Goal: Information Seeking & Learning: Learn about a topic

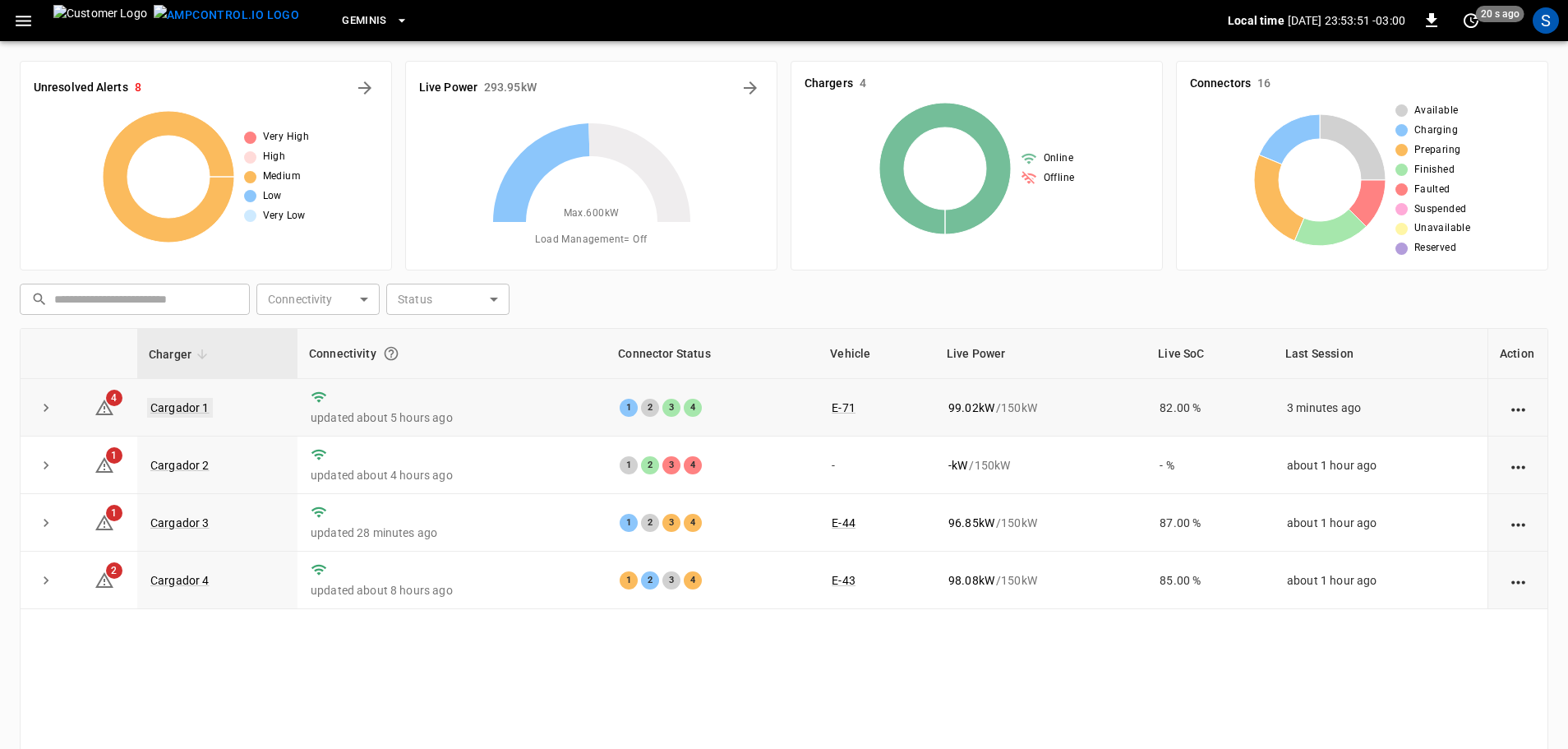
click at [194, 408] on link "Cargador 1" at bounding box center [180, 407] width 66 height 20
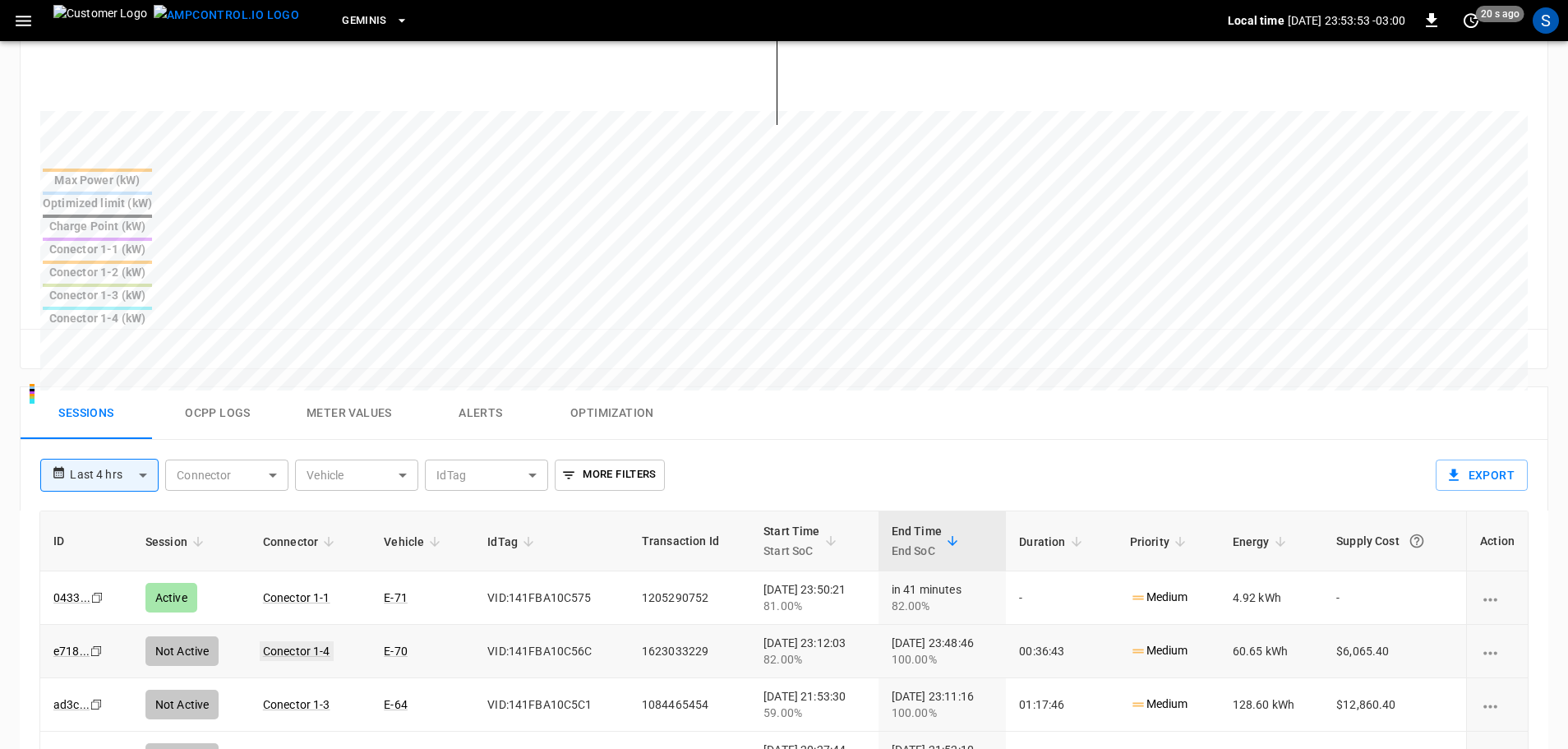
scroll to position [575, 0]
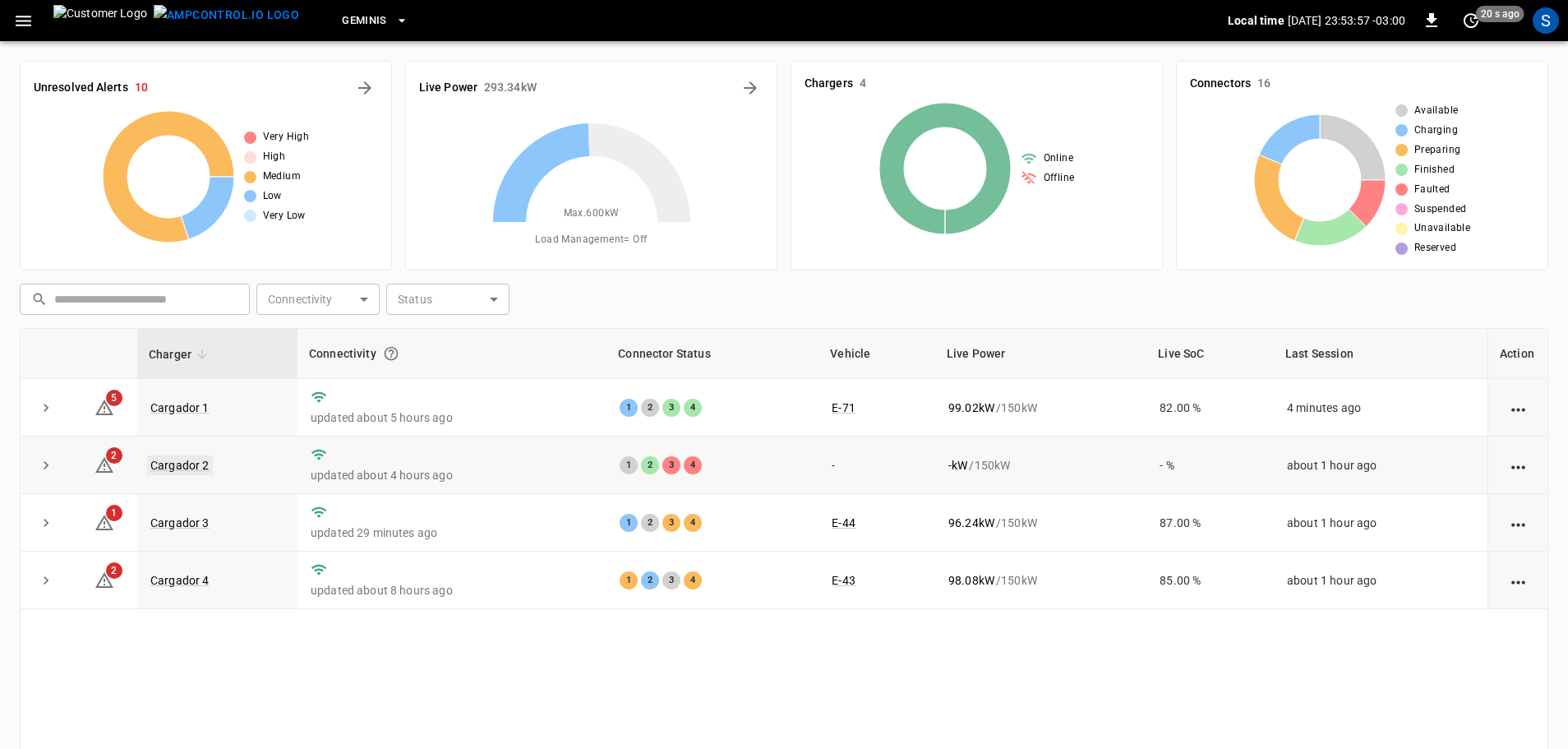
click at [200, 466] on link "Cargador 2" at bounding box center [180, 465] width 66 height 20
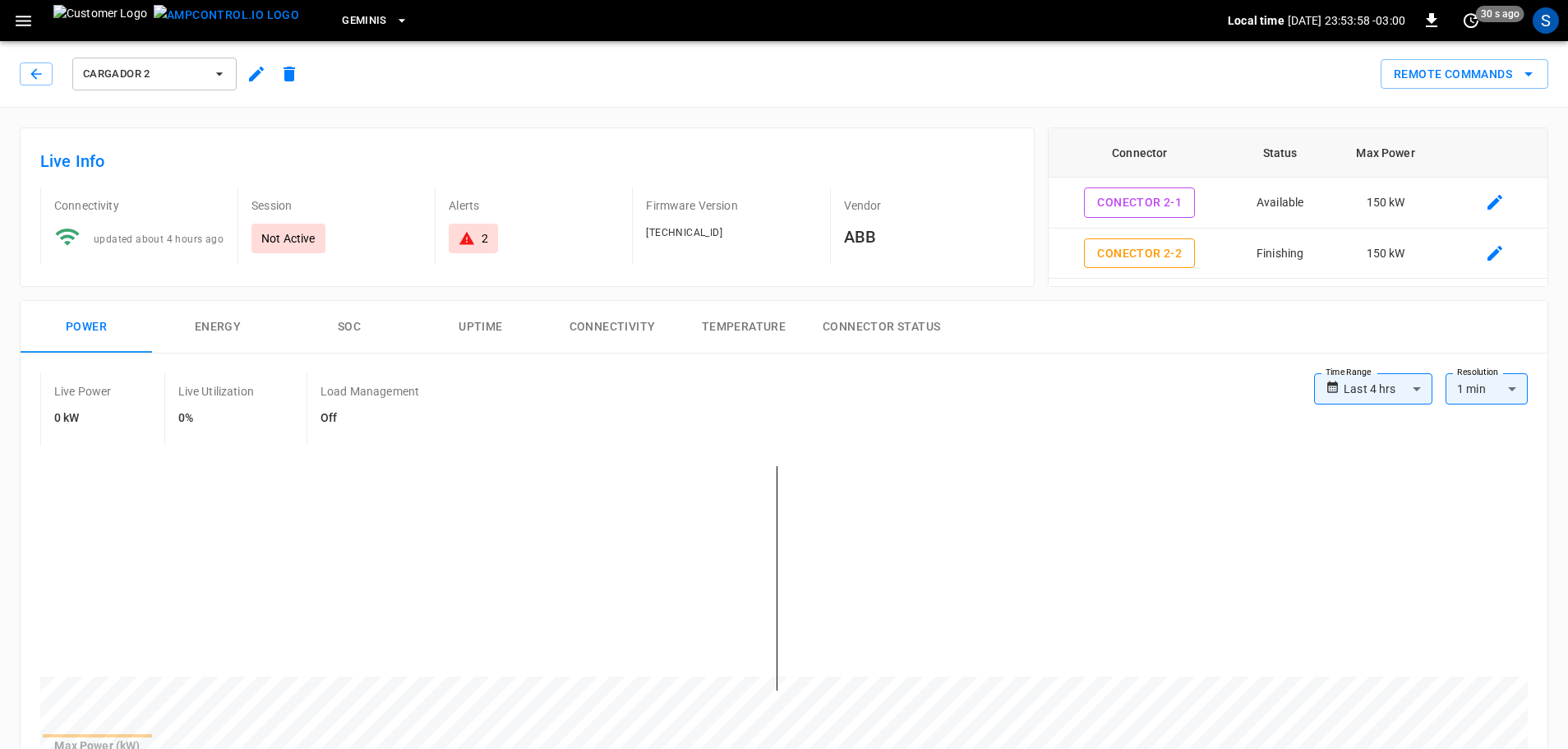
drag, startPoint x: 351, startPoint y: 484, endPoint x: 385, endPoint y: 482, distance: 34.1
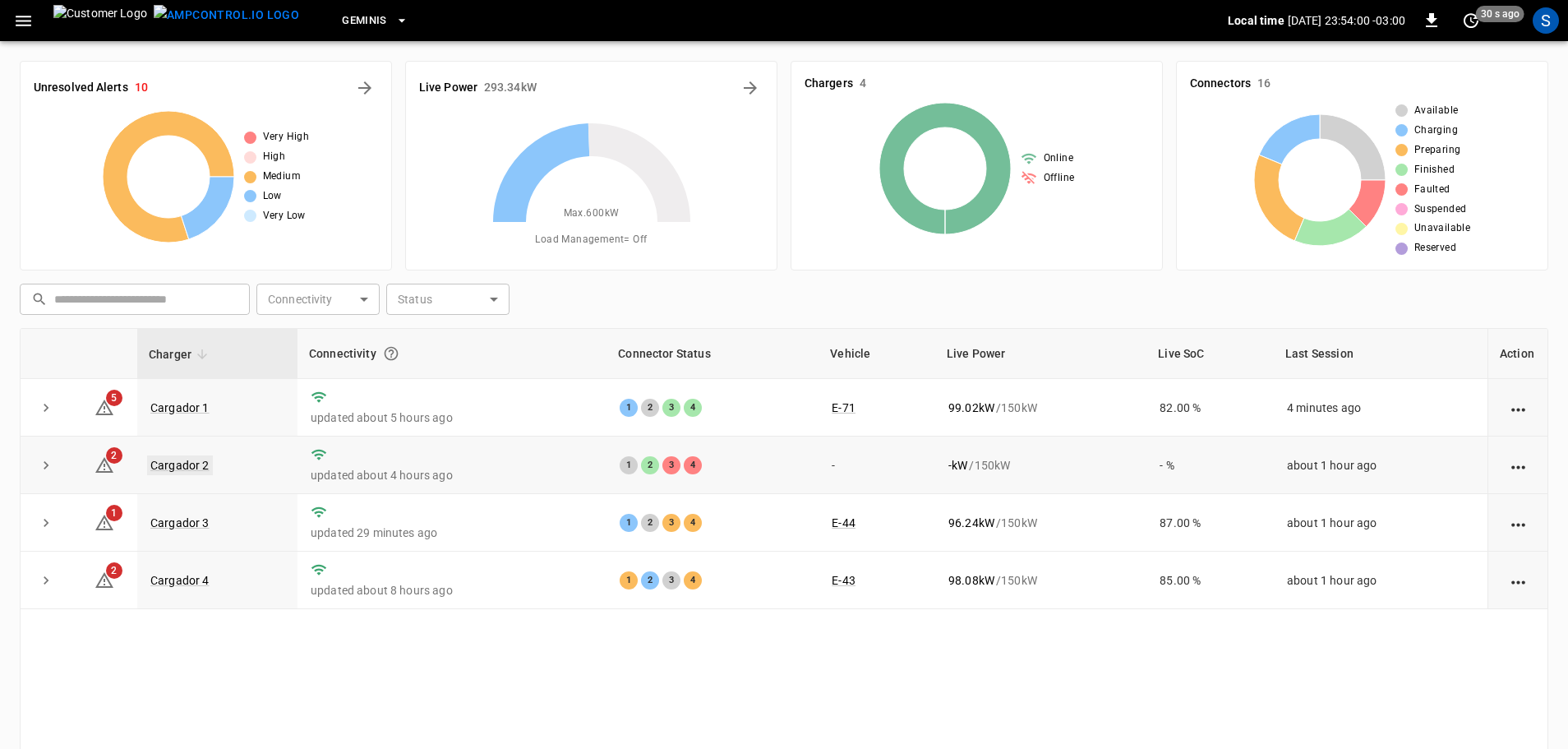
click at [191, 459] on link "Cargador 2" at bounding box center [180, 465] width 66 height 20
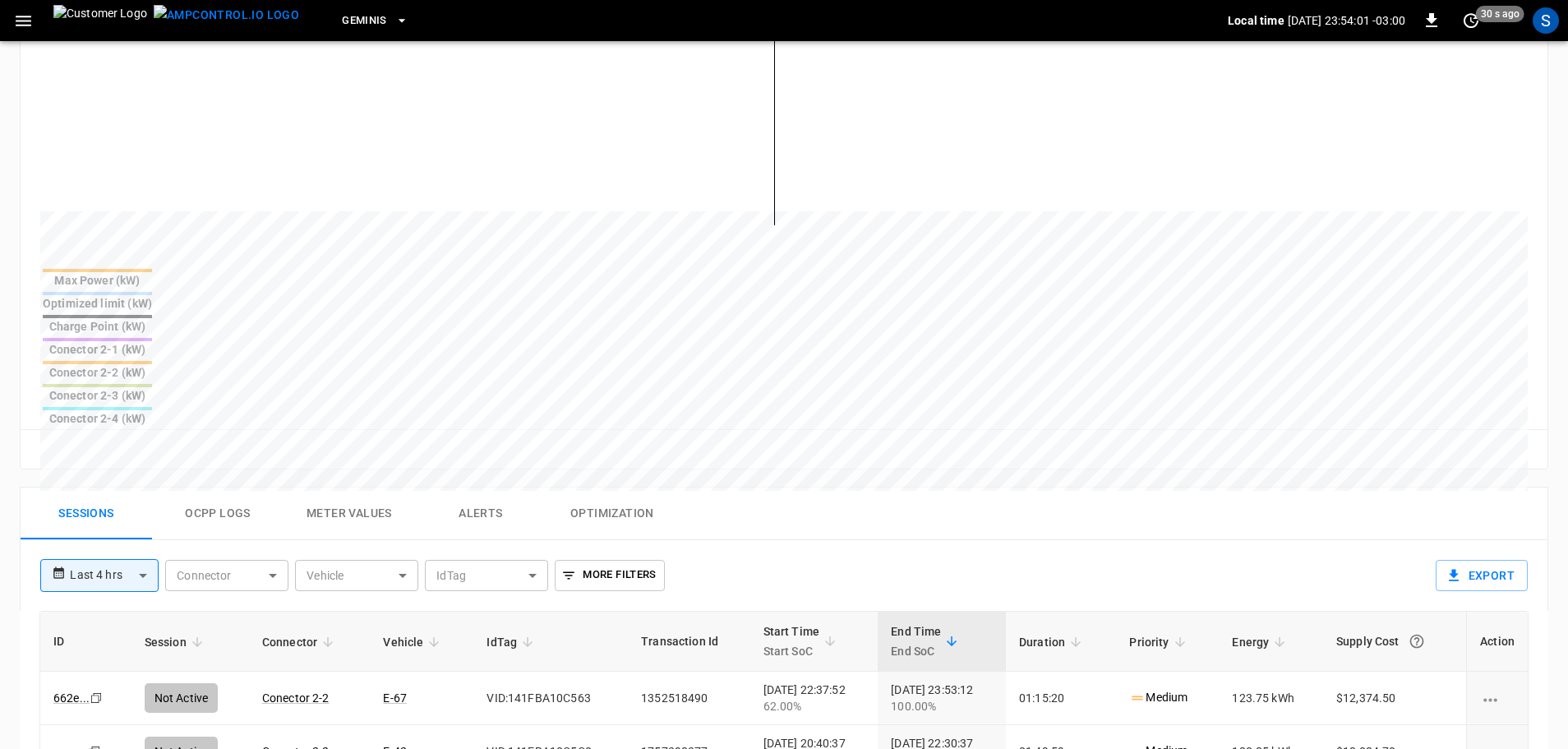
scroll to position [493, 0]
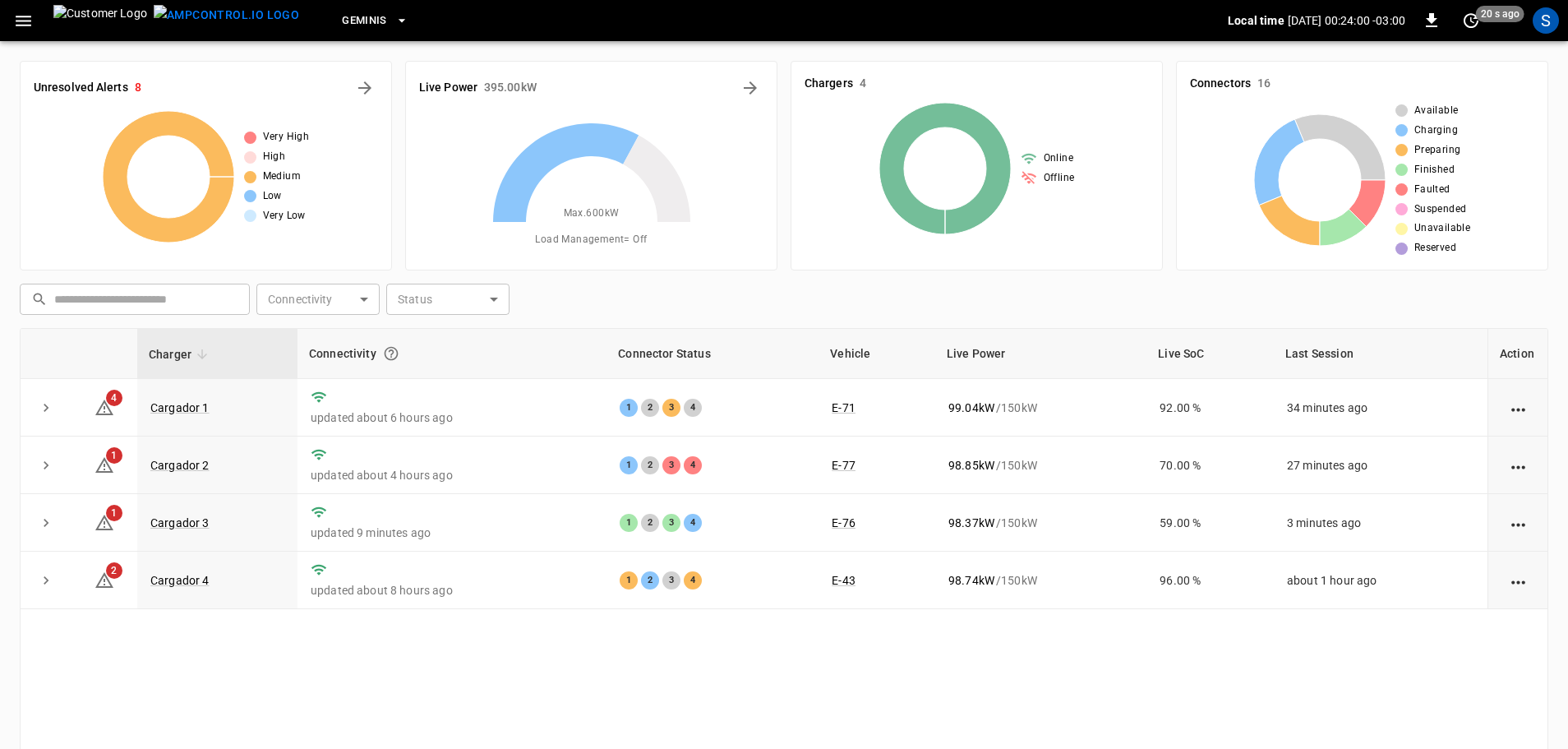
click at [217, 466] on td "Cargador 2" at bounding box center [217, 465] width 160 height 57
click at [175, 530] on link "Cargador 3" at bounding box center [180, 522] width 66 height 20
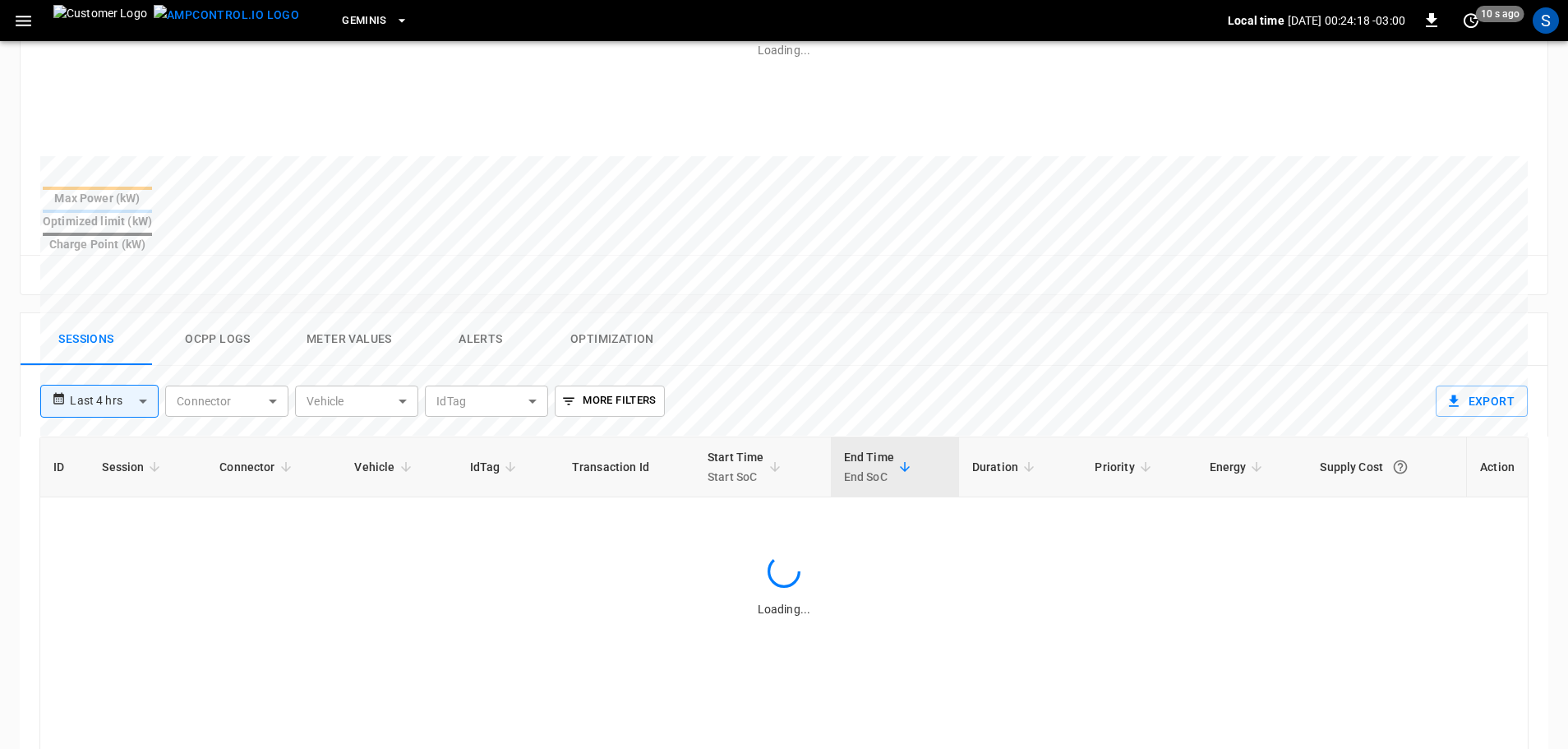
scroll to position [575, 0]
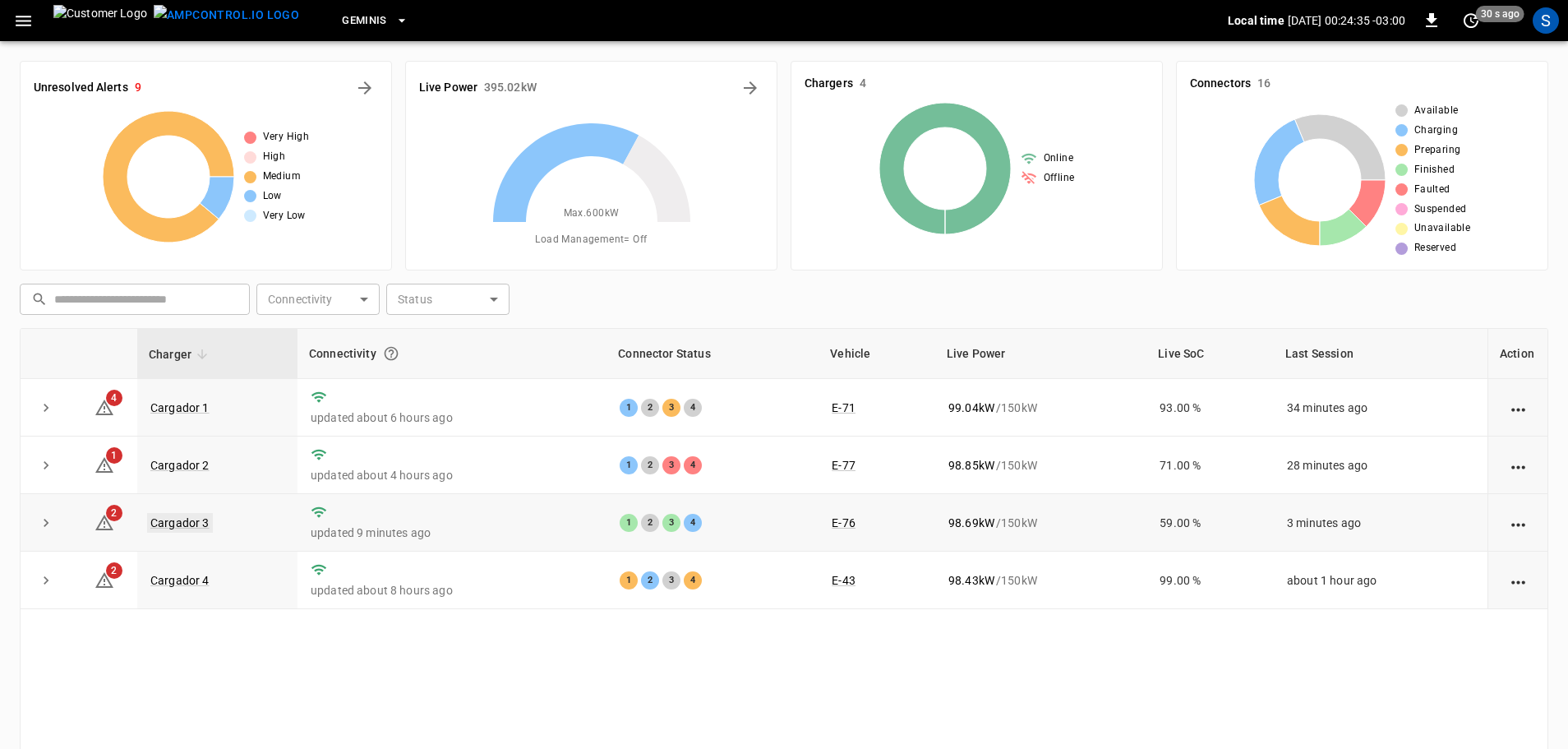
click at [202, 521] on link "Cargador 3" at bounding box center [180, 522] width 66 height 20
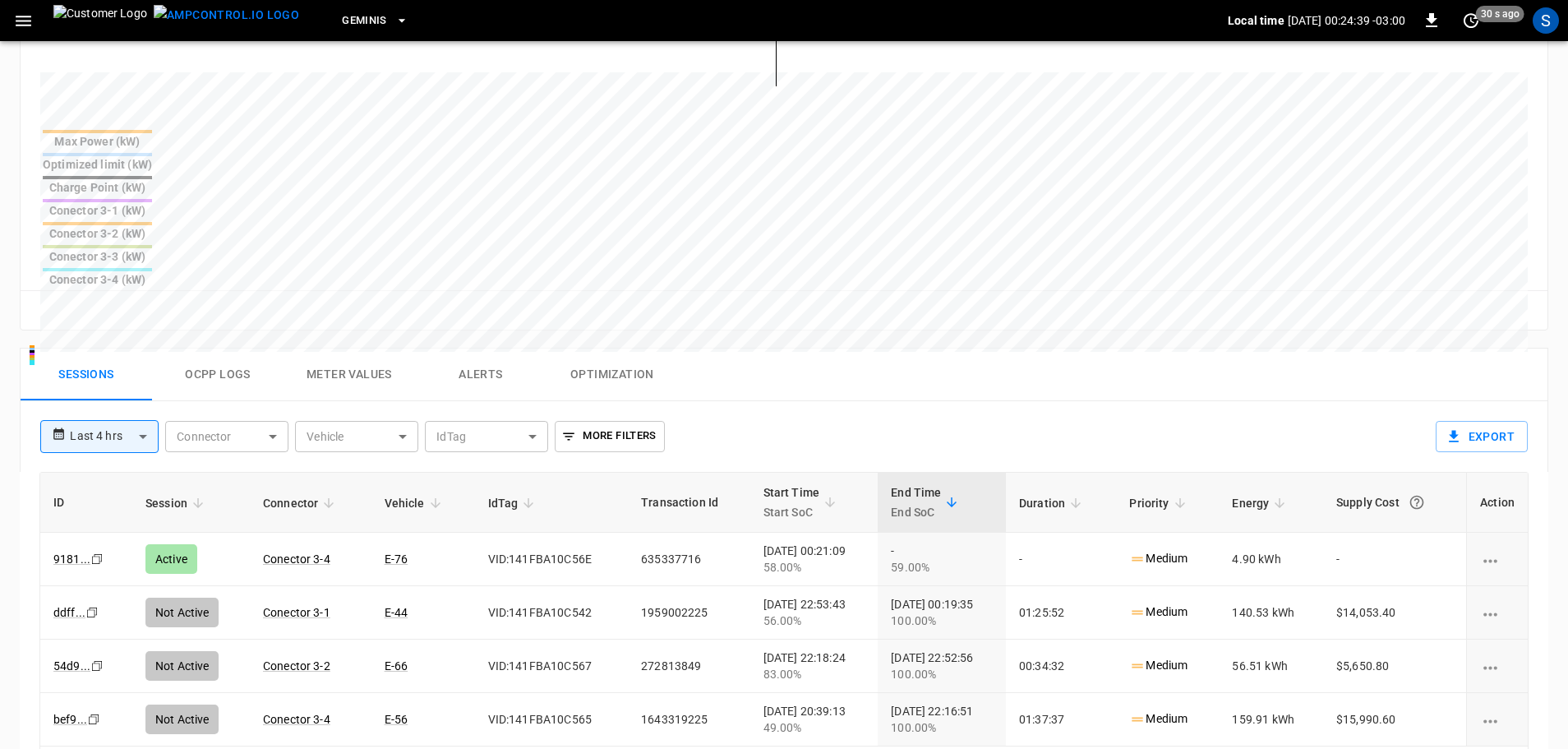
scroll to position [658, 0]
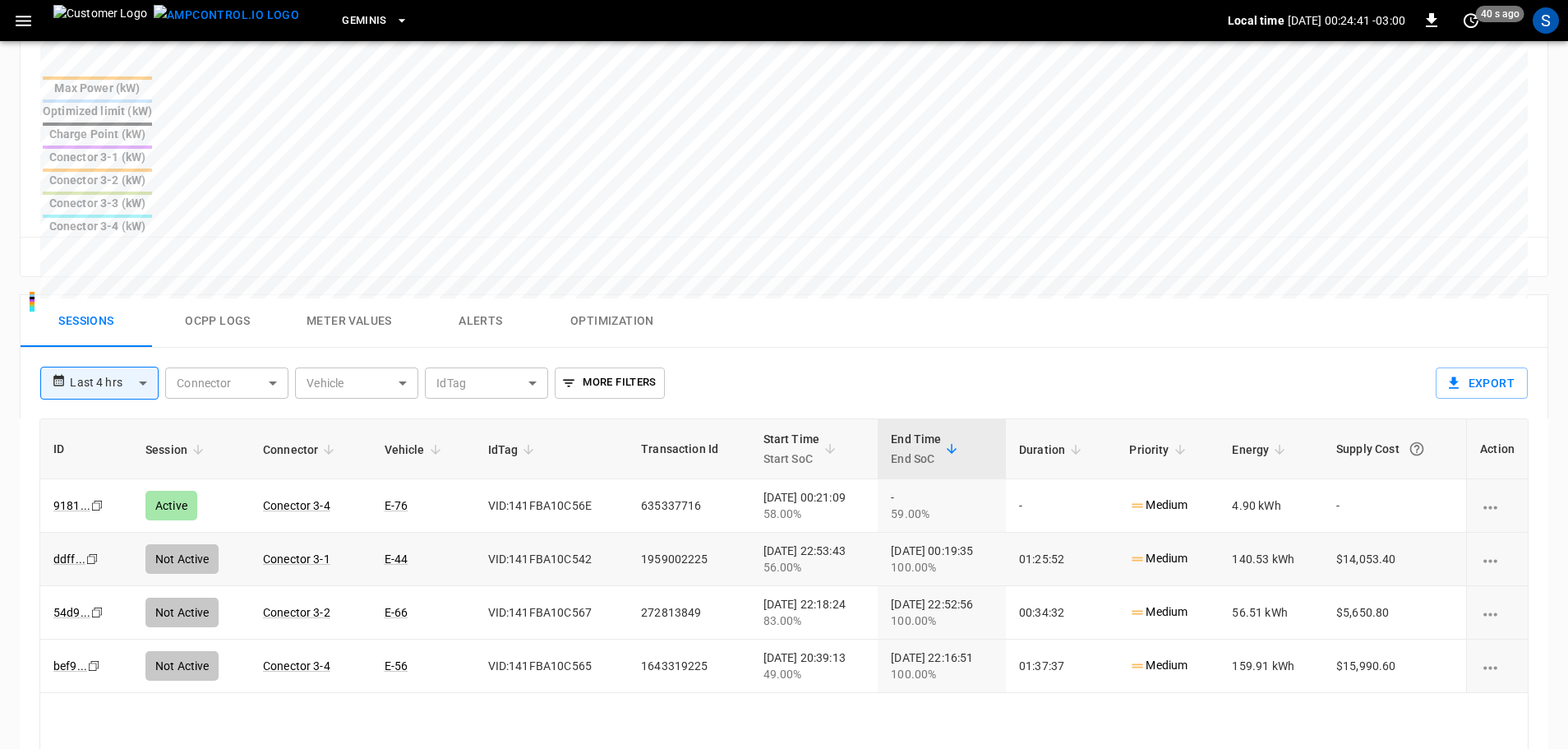
drag, startPoint x: 481, startPoint y: 467, endPoint x: 489, endPoint y: 453, distance: 16.1
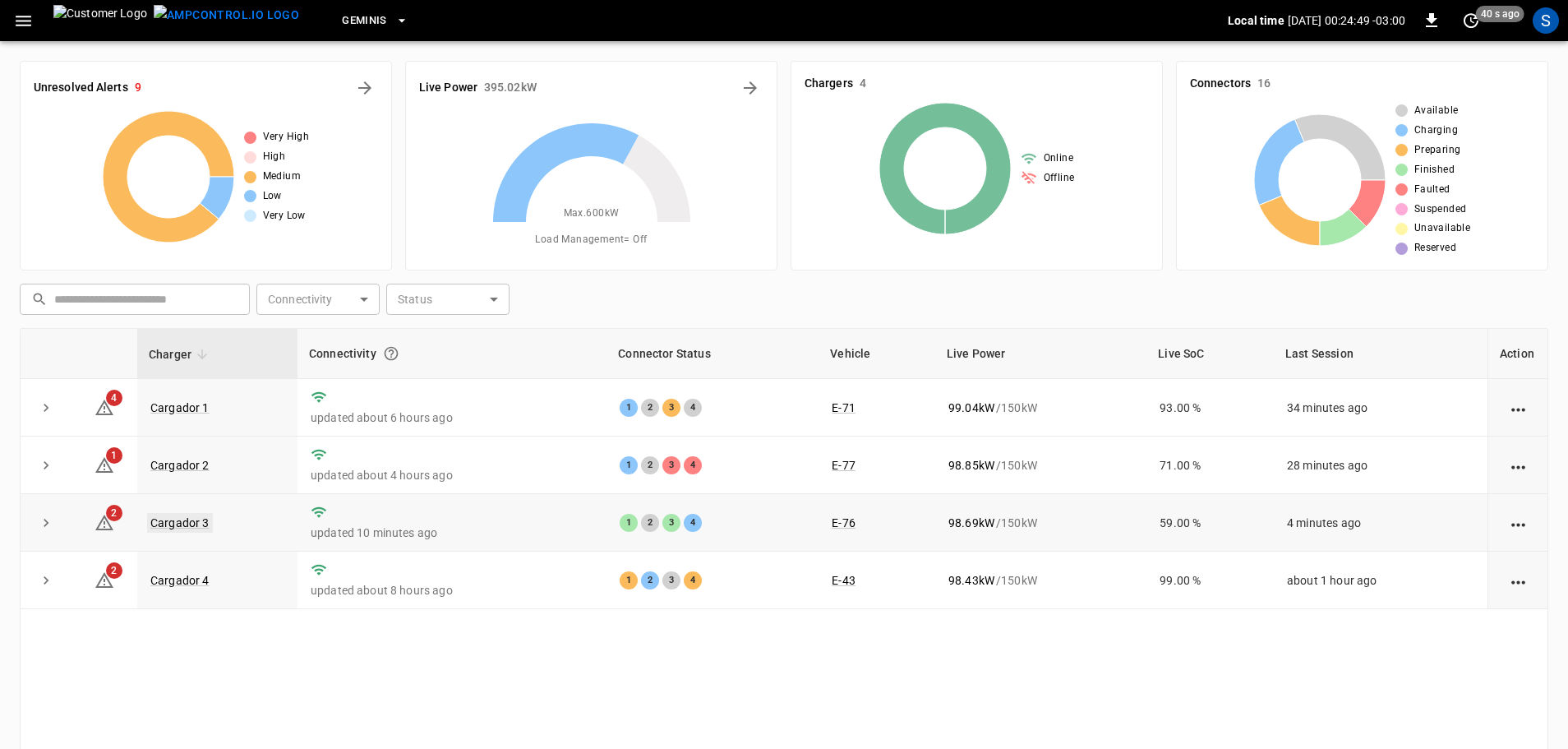
click at [201, 527] on link "Cargador 3" at bounding box center [180, 522] width 66 height 20
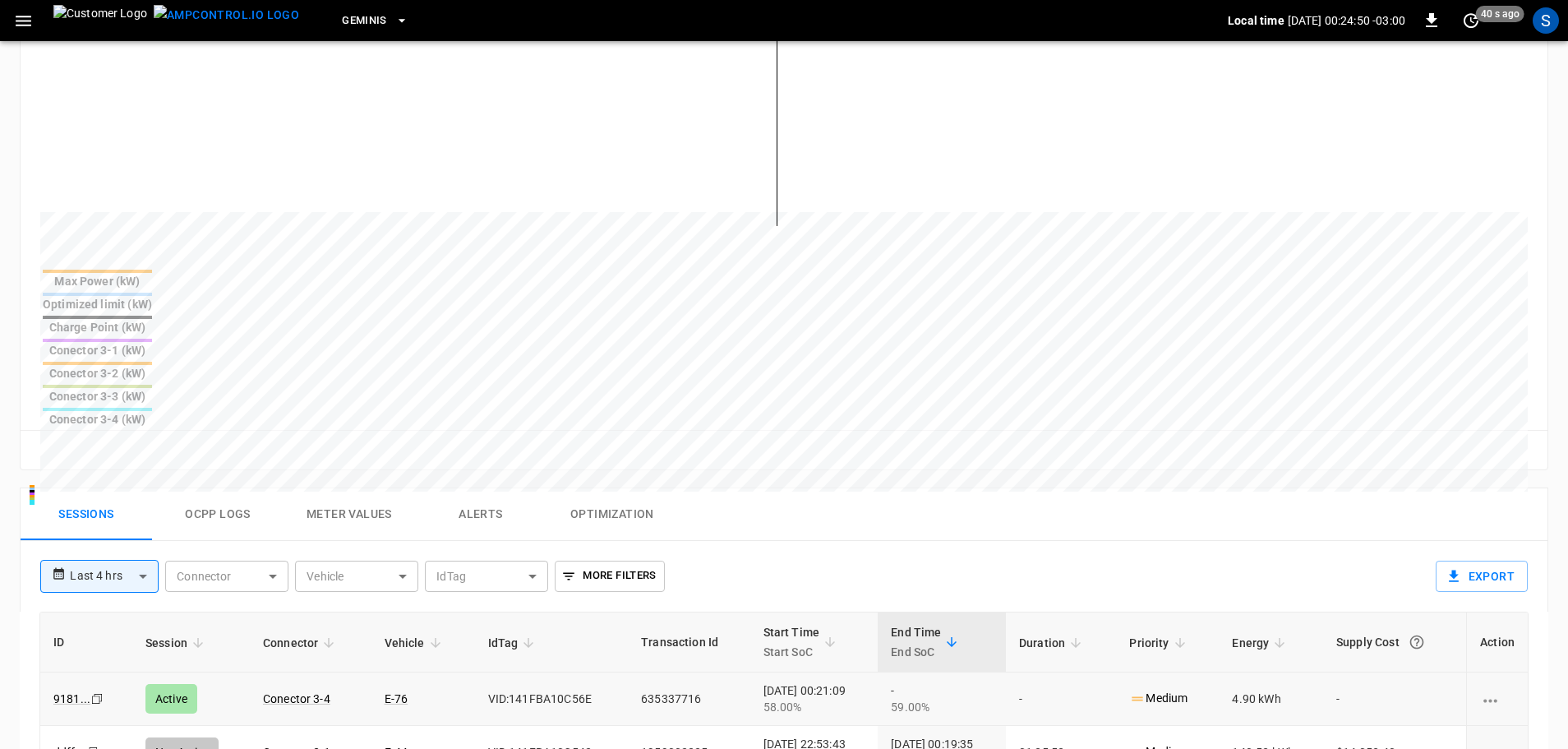
scroll to position [493, 0]
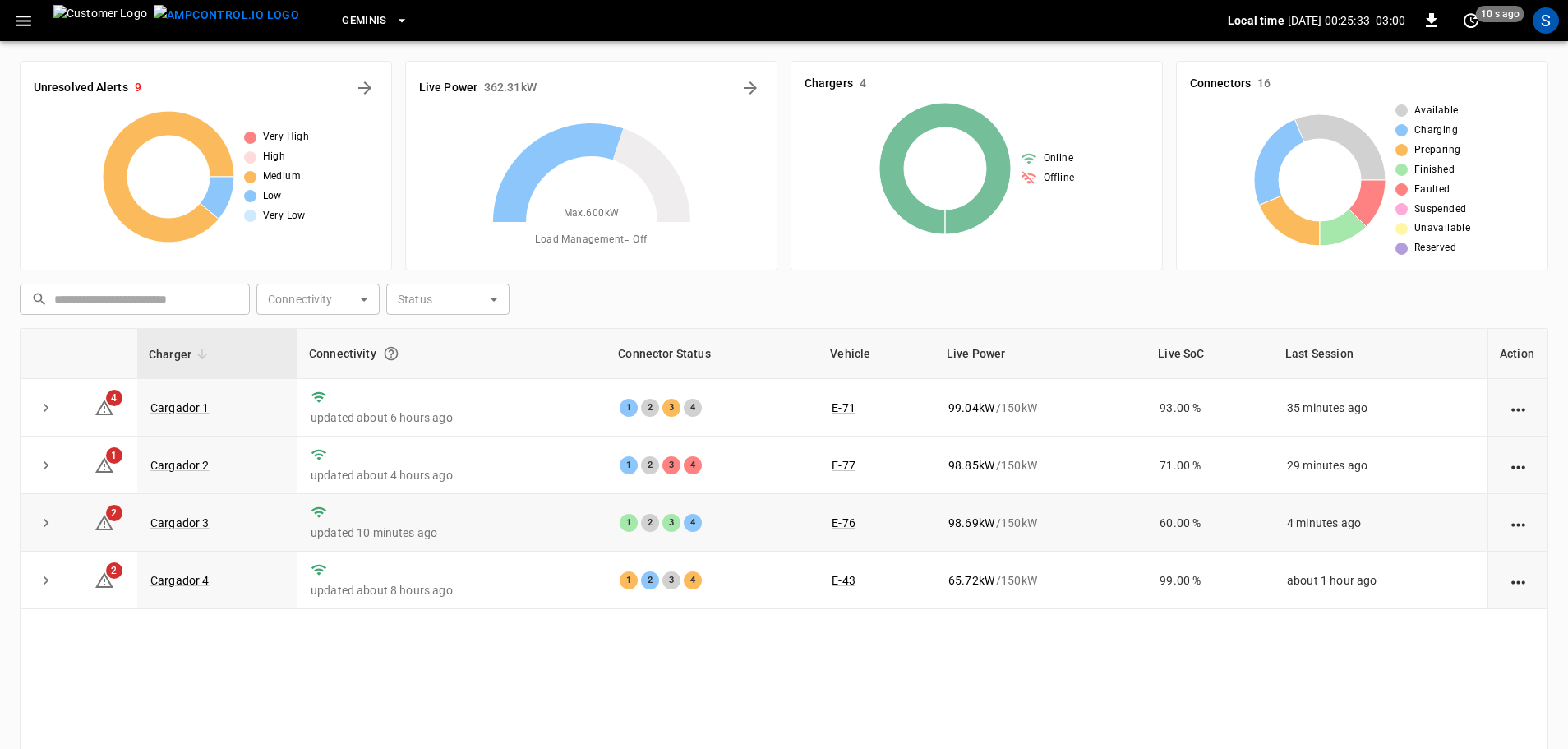
click at [523, 527] on p "updated 10 minutes ago" at bounding box center [451, 533] width 282 height 17
click at [190, 528] on link "Cargador 3" at bounding box center [180, 522] width 66 height 20
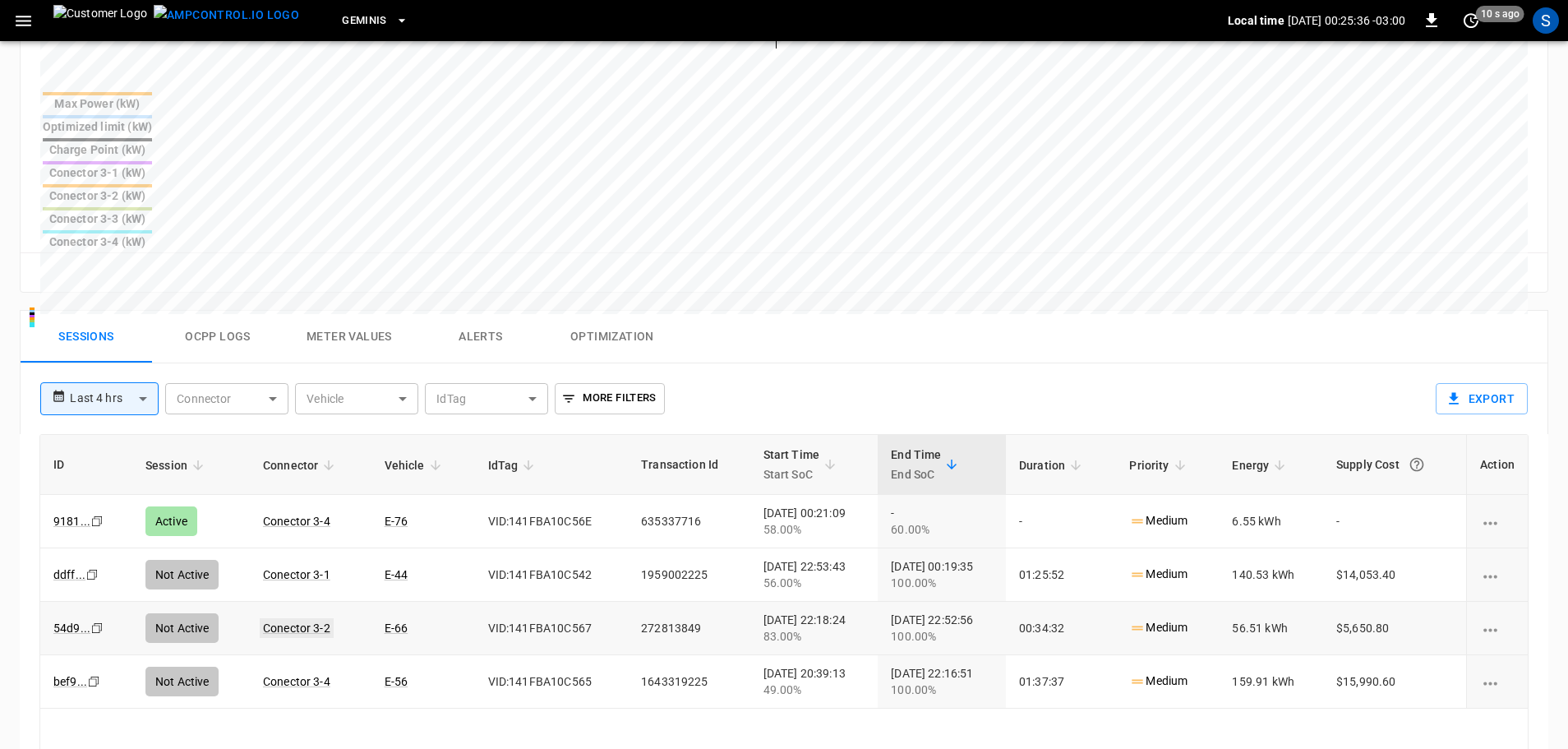
scroll to position [658, 0]
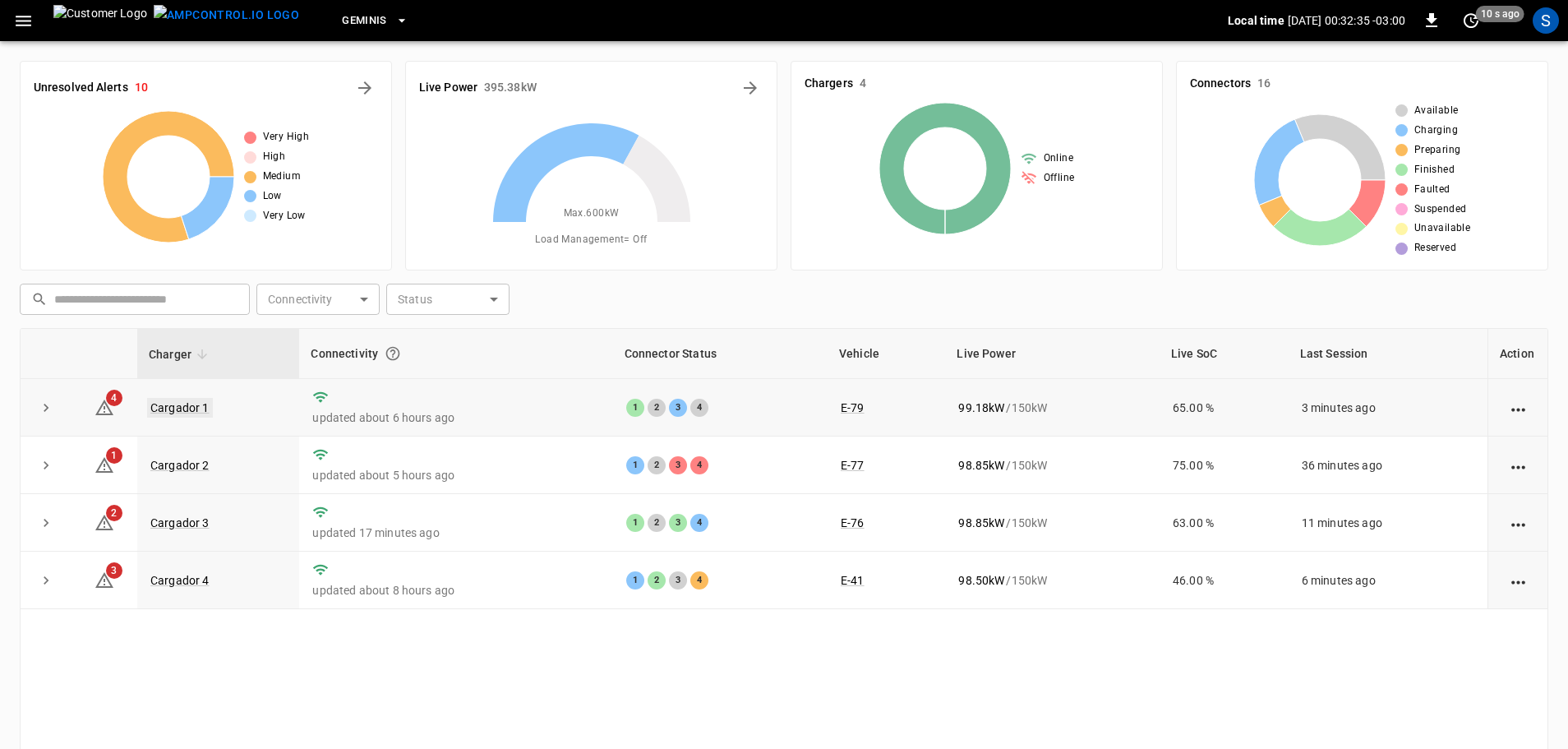
click at [175, 411] on link "Cargador 1" at bounding box center [180, 407] width 66 height 20
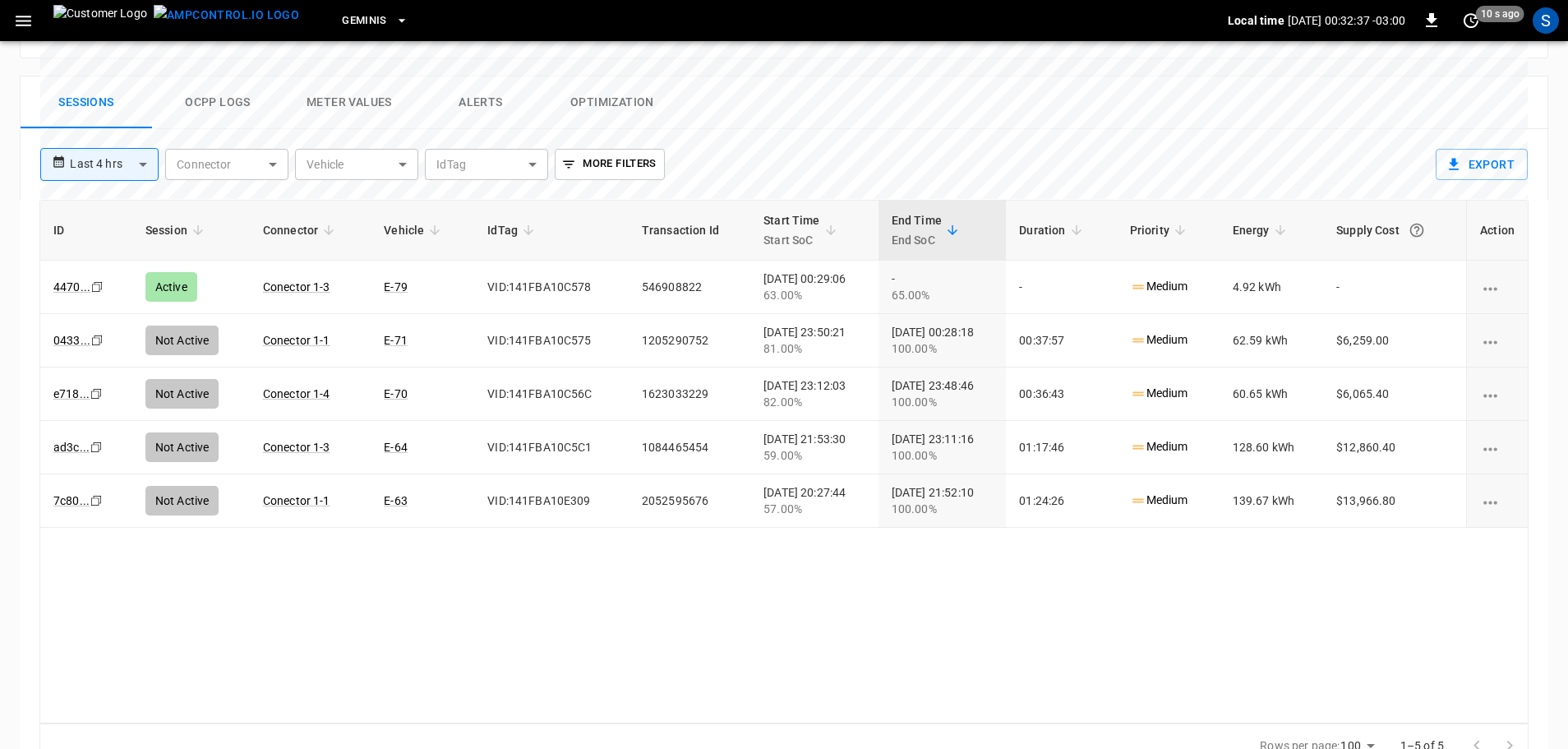
scroll to position [790, 0]
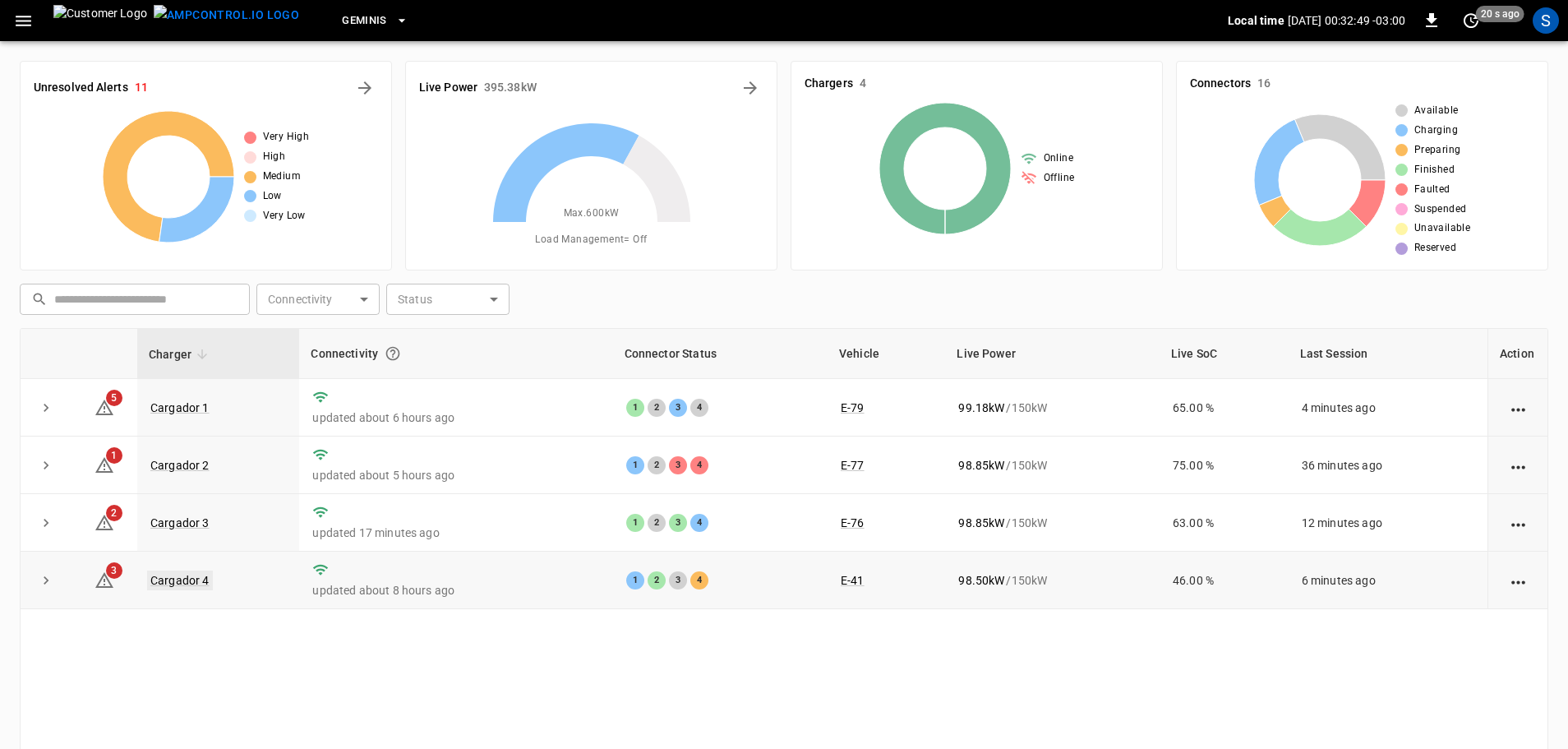
click at [195, 575] on link "Cargador 4" at bounding box center [180, 580] width 66 height 20
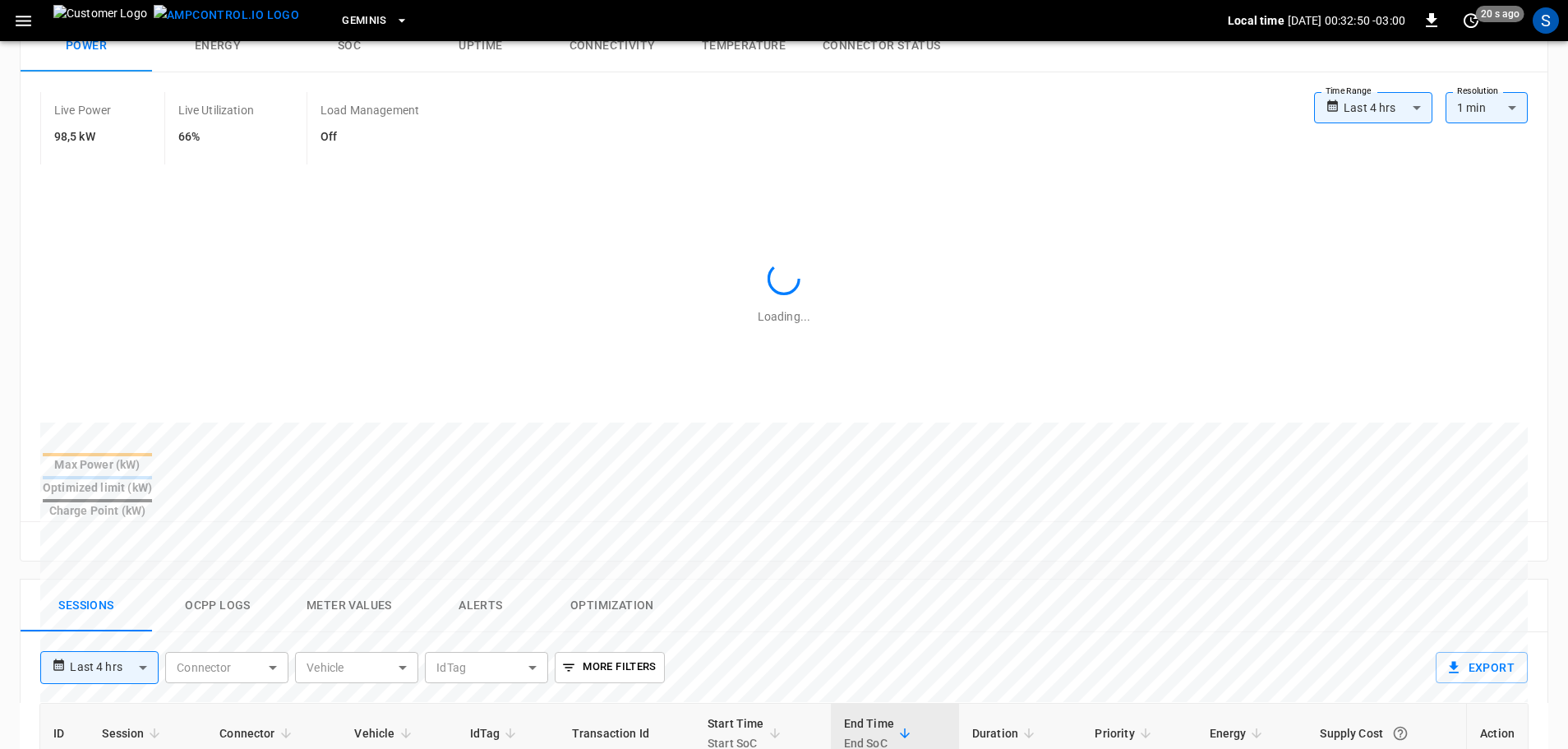
scroll to position [575, 0]
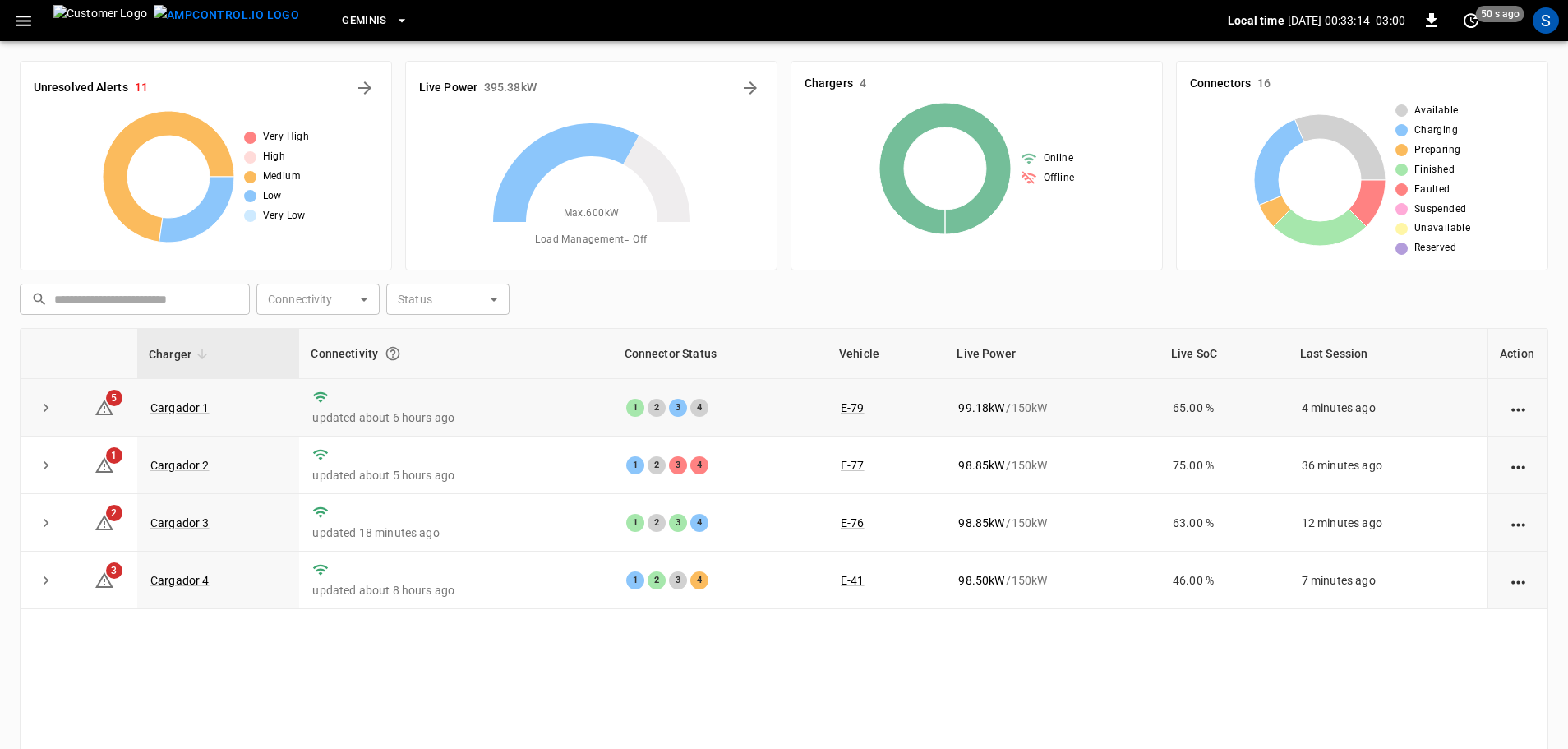
click at [211, 404] on td "Cargador 1" at bounding box center [218, 407] width 162 height 57
click at [200, 404] on link "Cargador 1" at bounding box center [180, 407] width 66 height 20
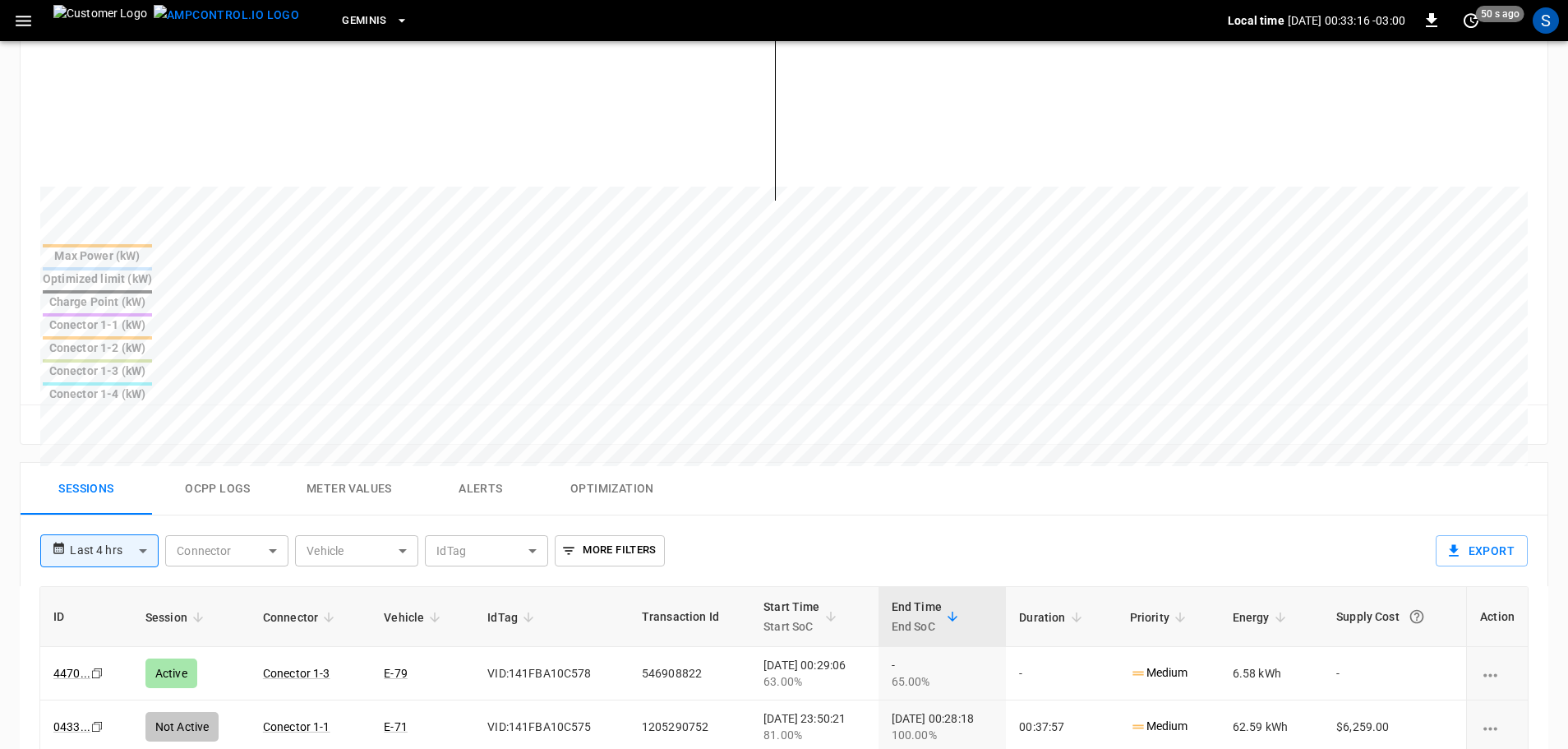
scroll to position [493, 0]
drag, startPoint x: 410, startPoint y: 475, endPoint x: 379, endPoint y: 475, distance: 31.0
